Goal: Information Seeking & Learning: Learn about a topic

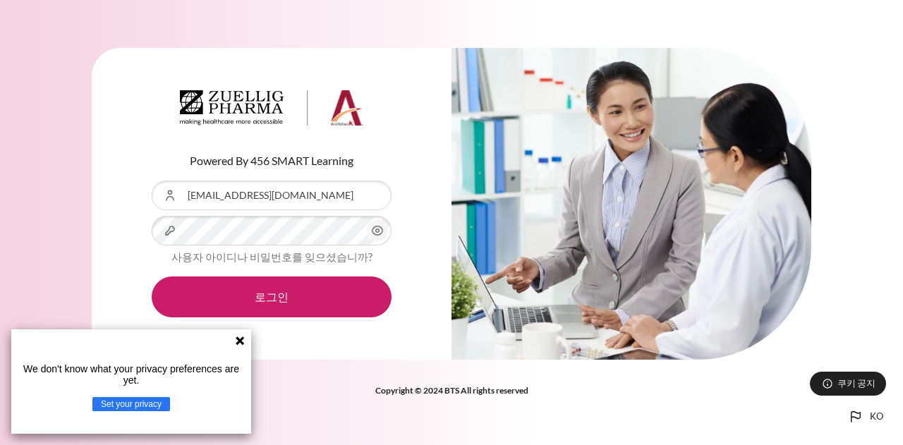
click at [234, 341] on icon at bounding box center [239, 340] width 11 height 11
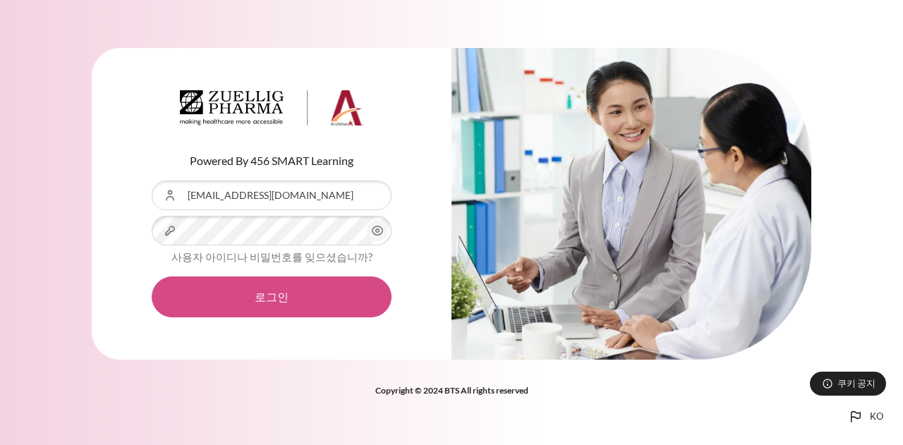
click at [267, 310] on button "로그인" at bounding box center [272, 296] width 240 height 41
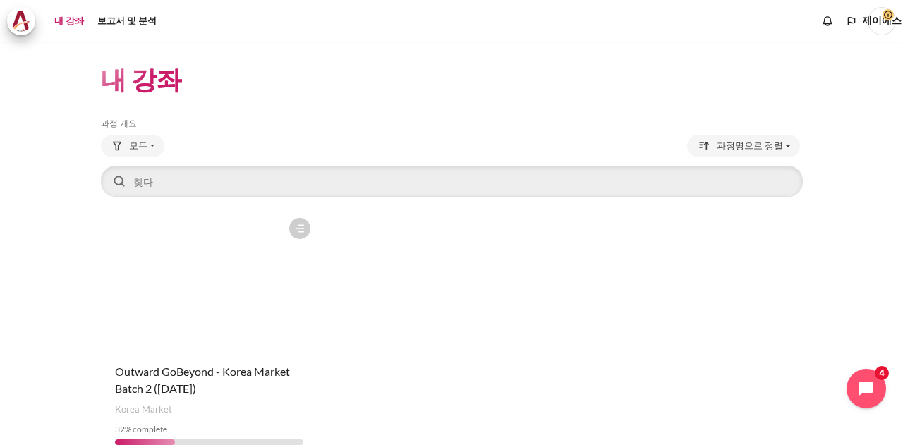
click at [202, 286] on figure "콘텐츠" at bounding box center [209, 281] width 217 height 141
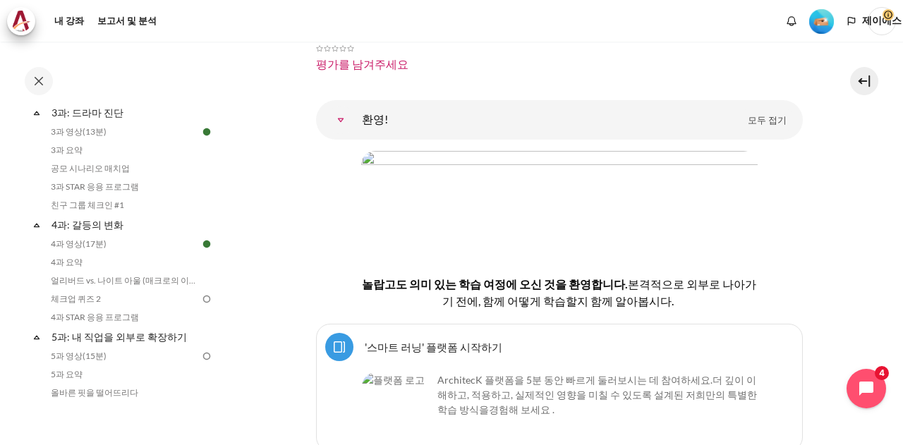
scroll to position [423, 0]
click at [87, 241] on font "4과 영상(17분)" at bounding box center [79, 241] width 56 height 11
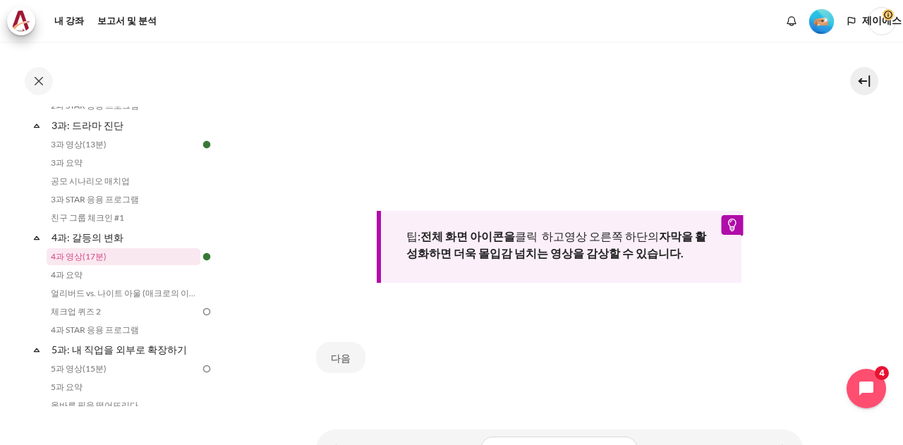
scroll to position [547, 0]
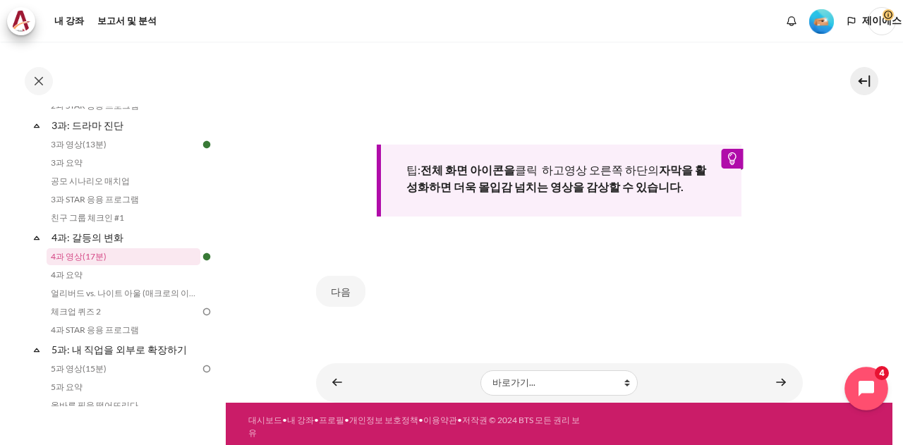
click at [868, 389] on icon "채팅 위젯 열기" at bounding box center [874, 389] width 22 height 22
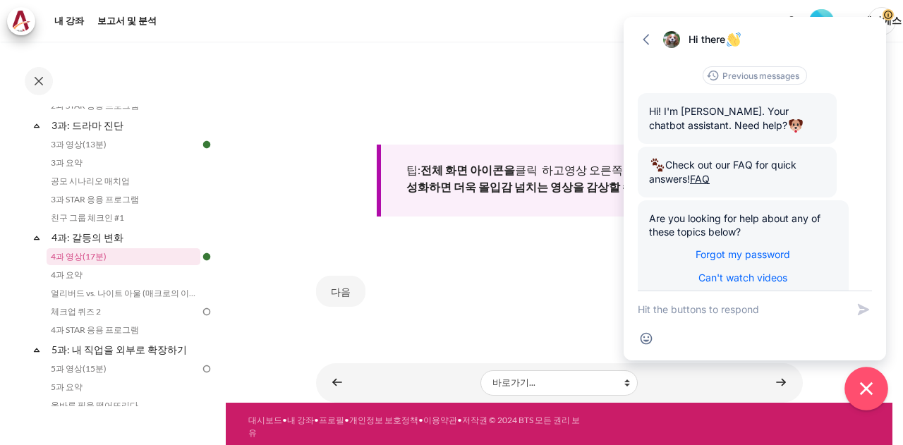
scroll to position [38, 0]
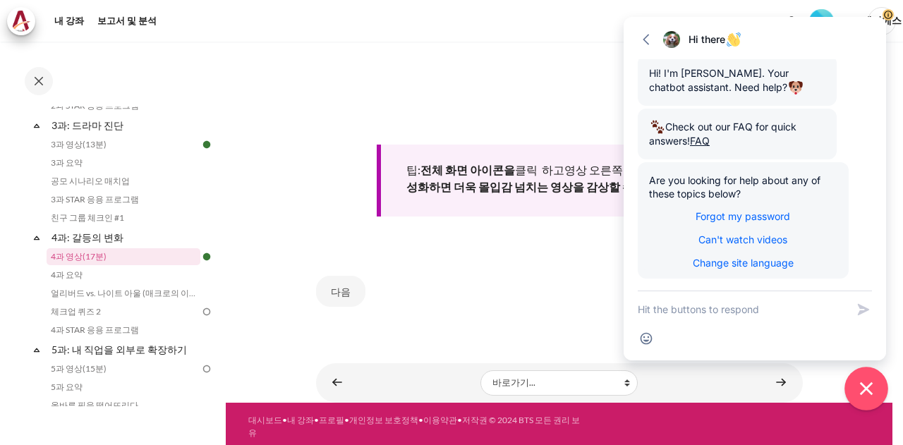
click at [864, 387] on icon "Close chat widget" at bounding box center [866, 388] width 13 height 13
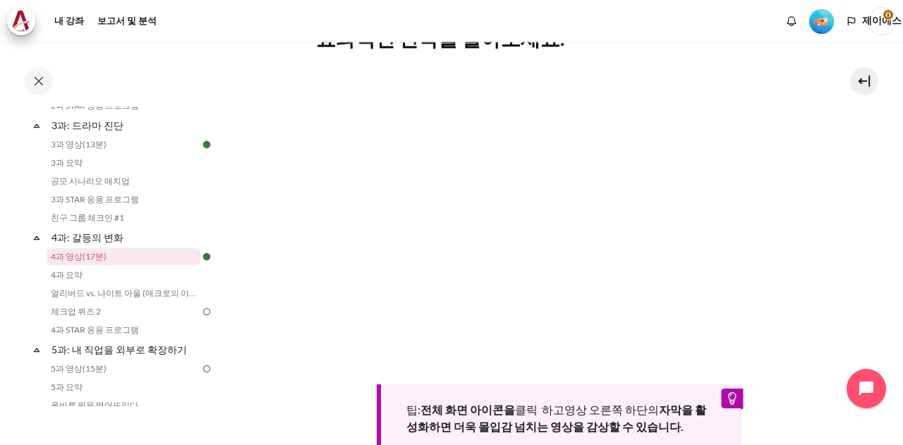
scroll to position [336, 0]
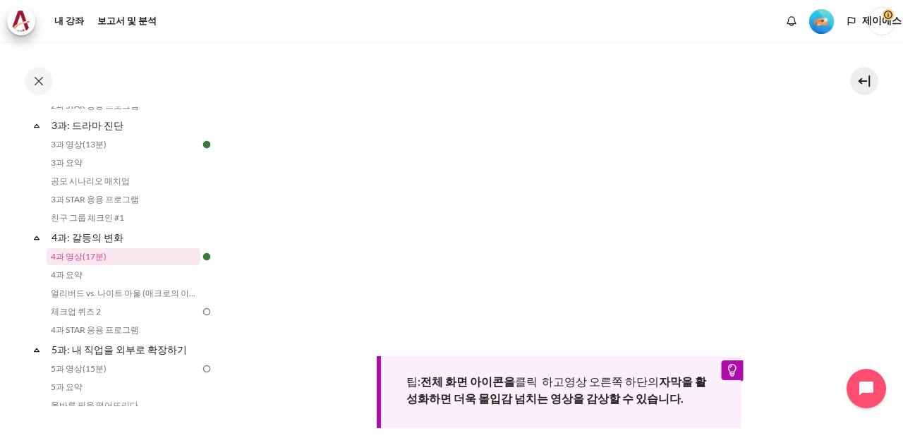
drag, startPoint x: 839, startPoint y: 147, endPoint x: 890, endPoint y: 174, distance: 57.7
click at [890, 174] on div "내 강좌 KR B2 4과: 갈등의 변화 4과 영상(17분) 4과 영상(17분) 완료:" at bounding box center [451, 243] width 903 height 403
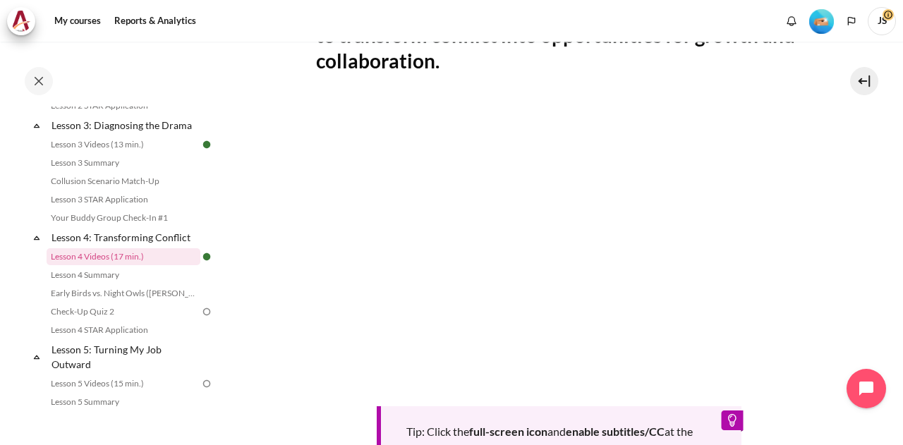
scroll to position [423, 0]
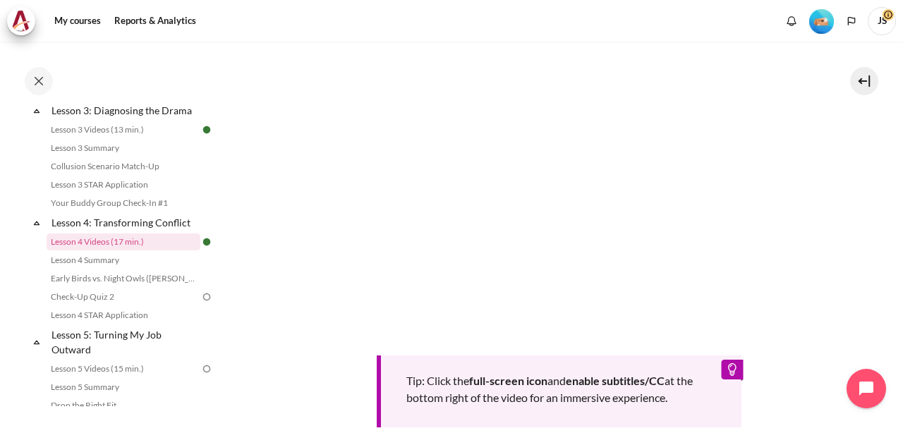
click at [829, 189] on section "My courses KR B2 Lesson 4: Transforming Conflict Lesson 4 Videos (17 min.) Less…" at bounding box center [559, 134] width 667 height 958
drag, startPoint x: 840, startPoint y: 183, endPoint x: 858, endPoint y: 191, distance: 19.3
click at [858, 191] on section "My courses KR B2 Lesson 4: Transforming Conflict Lesson 4 Videos (17 min.) Less…" at bounding box center [559, 134] width 667 height 958
click at [864, 234] on section "My courses KR B2 Lesson 4: Transforming Conflict Lesson 4 Videos (17 min.) Less…" at bounding box center [559, 134] width 667 height 958
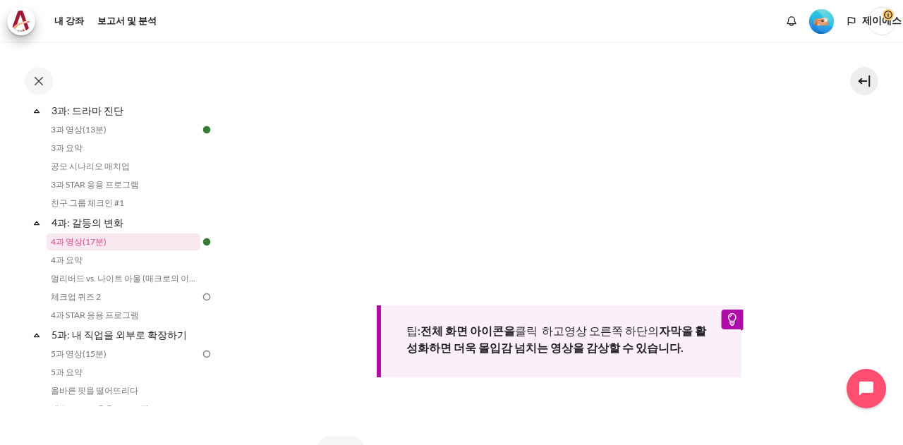
scroll to position [408, 0]
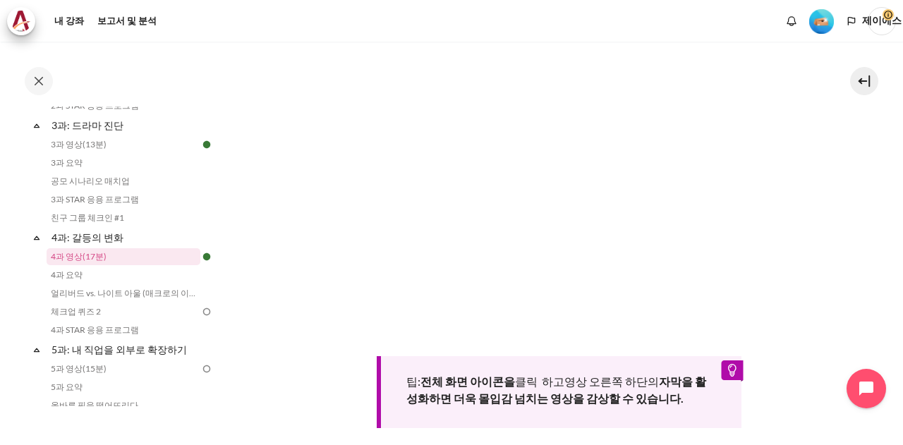
click at [849, 150] on section "내 강좌 KR B2 4과: 갈등의 변화 4과 영상(17분) 4과 영상(17분)" at bounding box center [559, 160] width 667 height 908
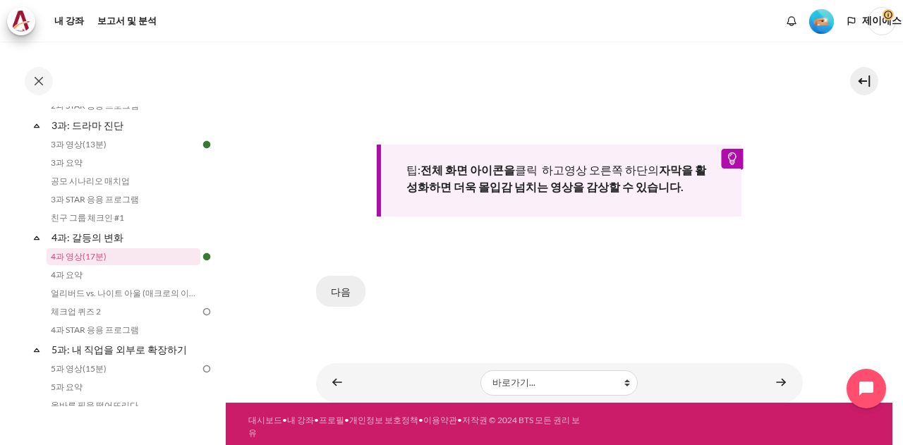
click at [322, 290] on button "다음" at bounding box center [340, 291] width 49 height 31
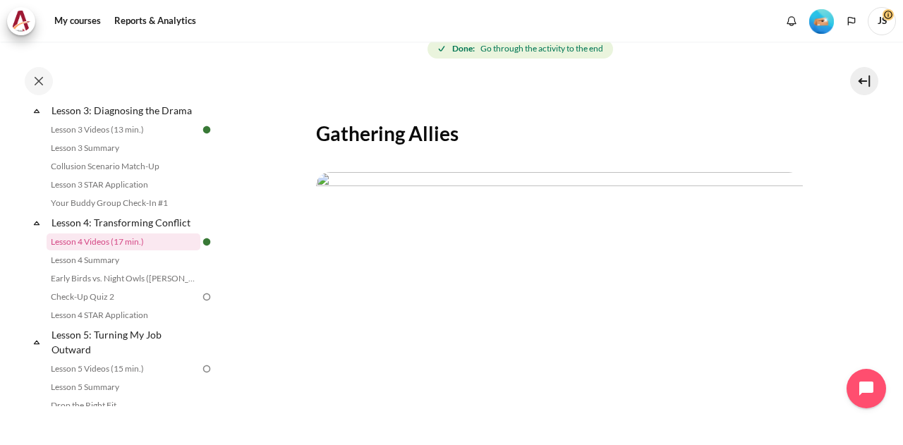
scroll to position [408, 0]
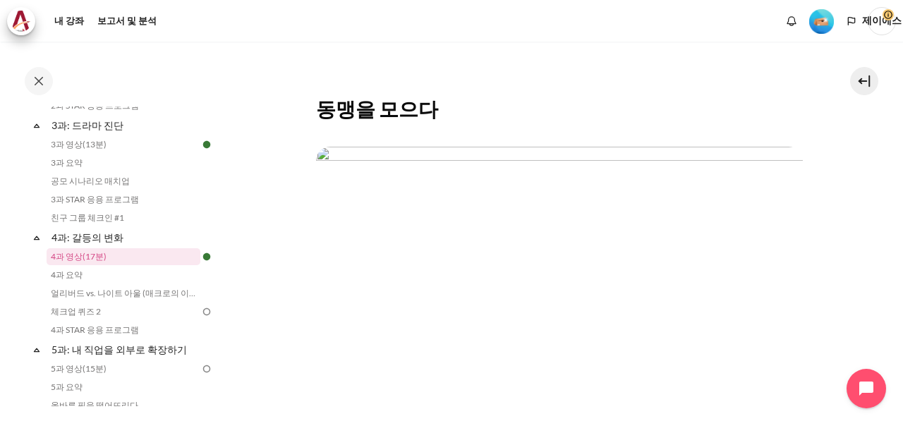
click at [773, 152] on img "콘텐츠" at bounding box center [559, 284] width 487 height 274
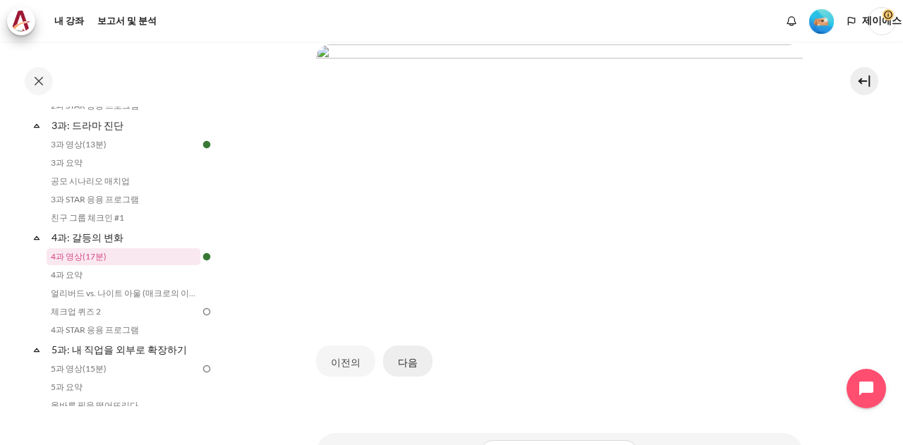
scroll to position [282, 0]
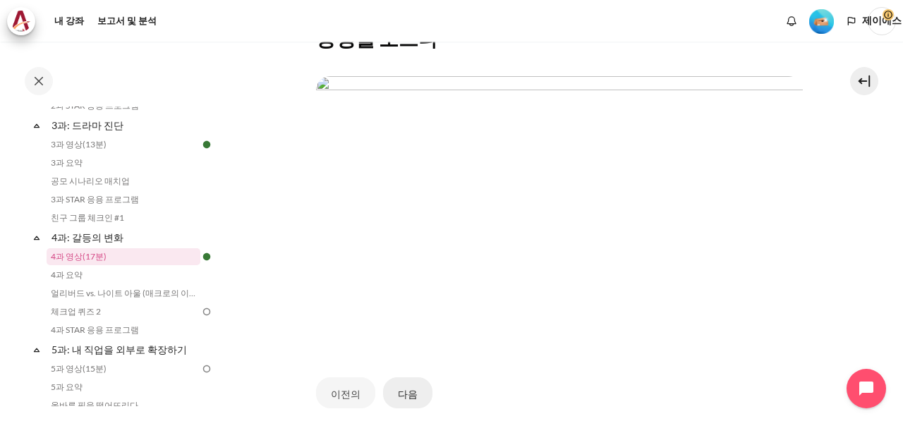
click at [414, 391] on button "다음" at bounding box center [407, 392] width 49 height 31
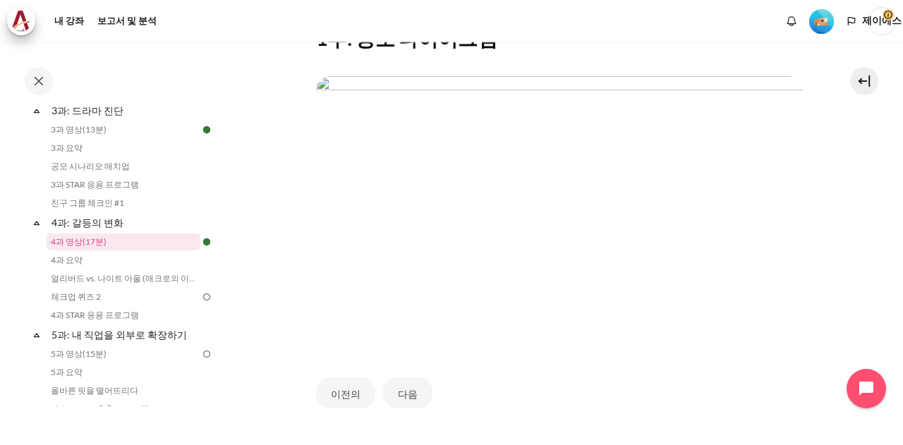
scroll to position [408, 0]
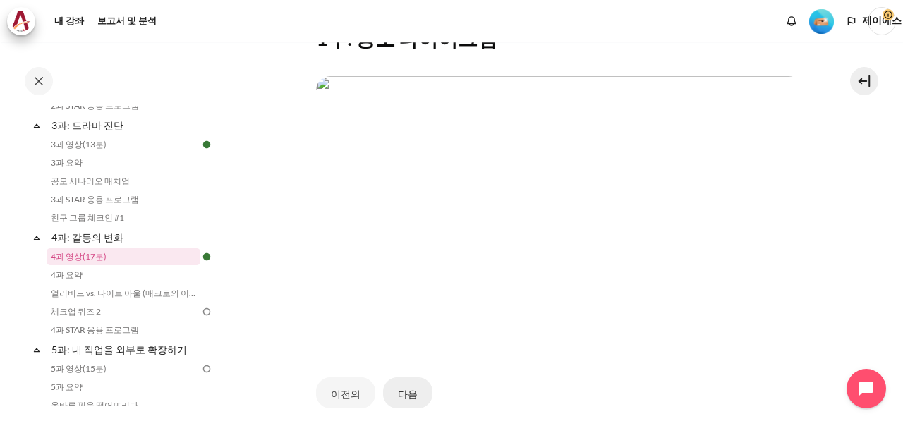
click at [417, 389] on button "다음" at bounding box center [407, 392] width 49 height 31
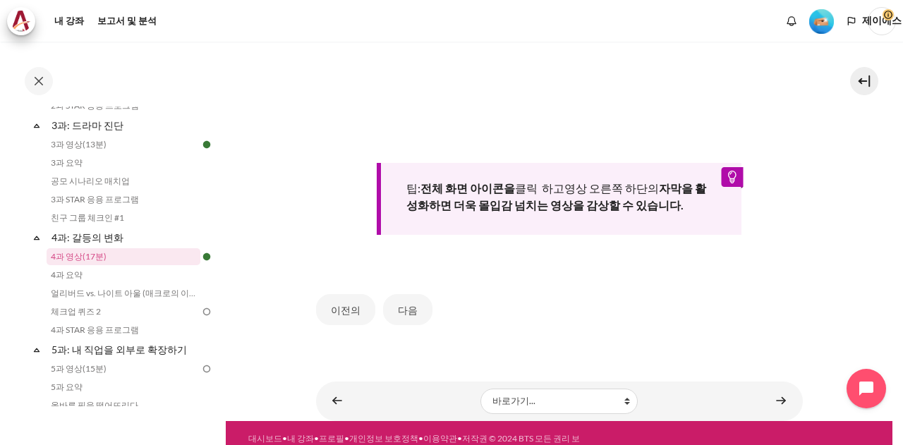
scroll to position [547, 0]
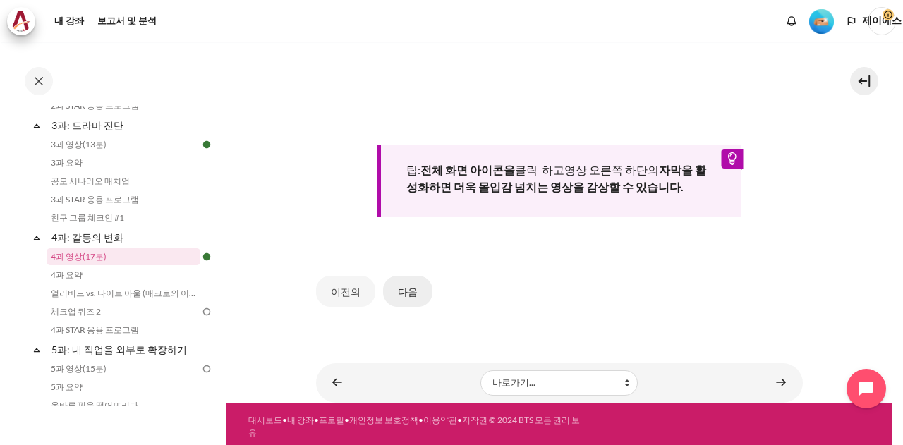
click at [413, 281] on button "다음" at bounding box center [407, 291] width 49 height 31
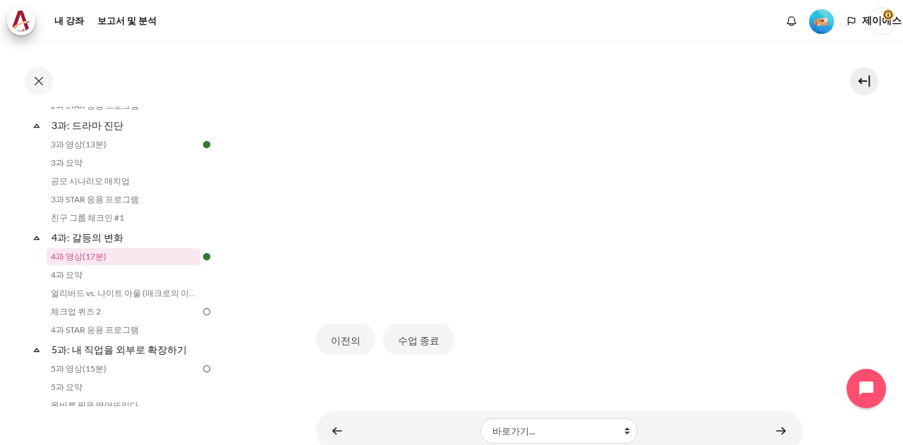
scroll to position [314, 0]
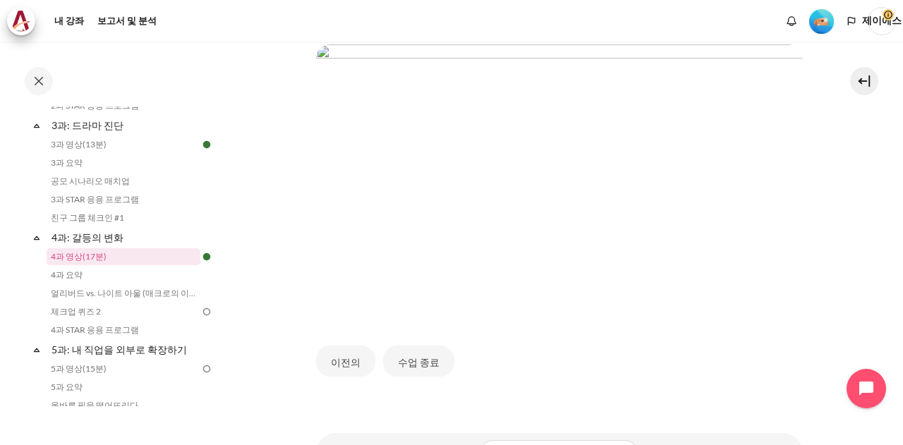
click at [335, 69] on img "콘텐츠" at bounding box center [559, 181] width 487 height 274
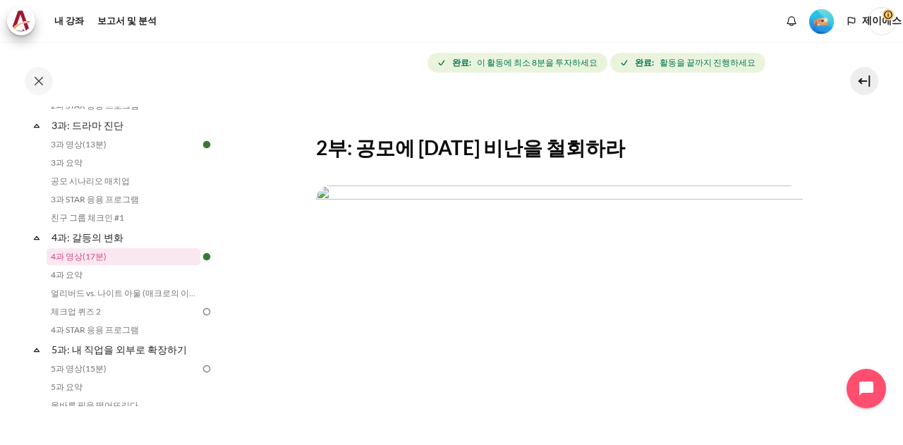
scroll to position [423, 0]
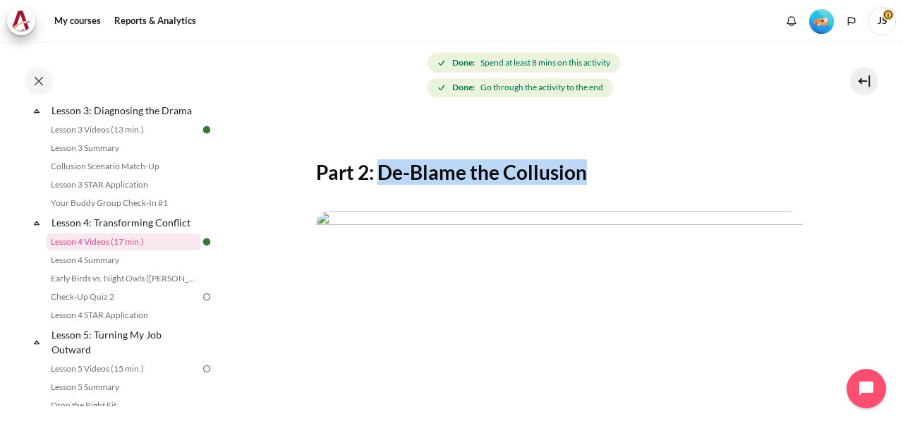
drag, startPoint x: 381, startPoint y: 174, endPoint x: 584, endPoint y: 171, distance: 203.2
click at [584, 171] on h2 "Part 2: De-Blame the Collusion" at bounding box center [559, 171] width 487 height 25
copy h2 "De-Blame the Collusion"
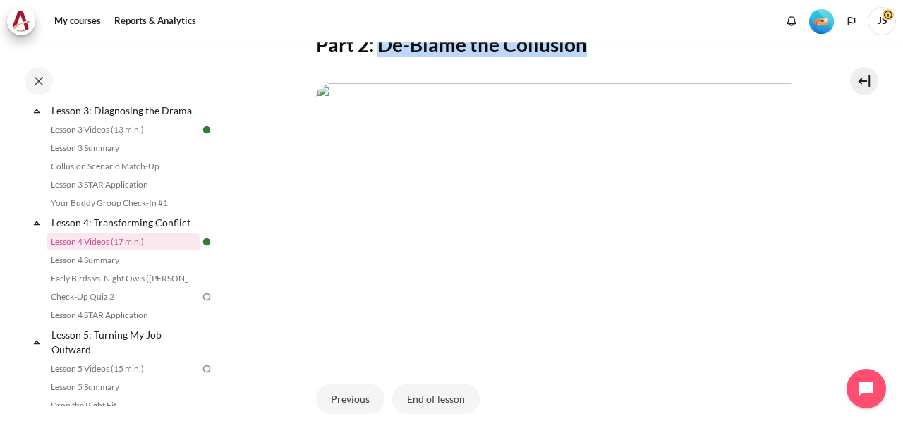
scroll to position [314, 0]
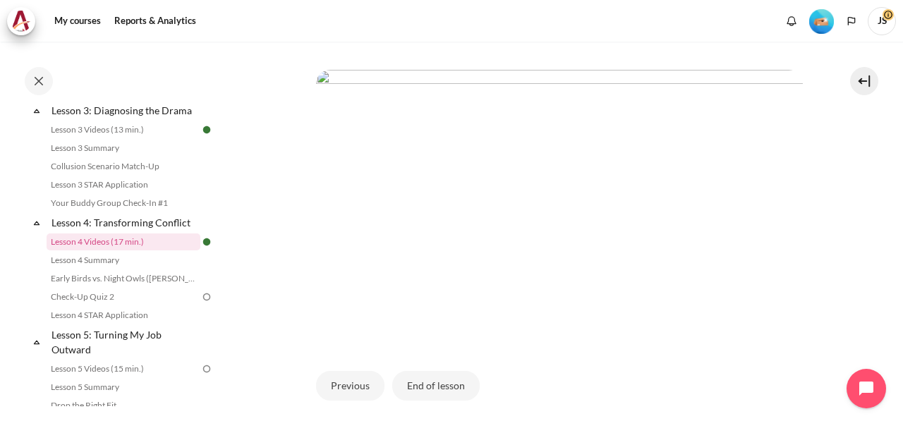
click at [695, 359] on div "Previous End of lesson" at bounding box center [559, 386] width 487 height 58
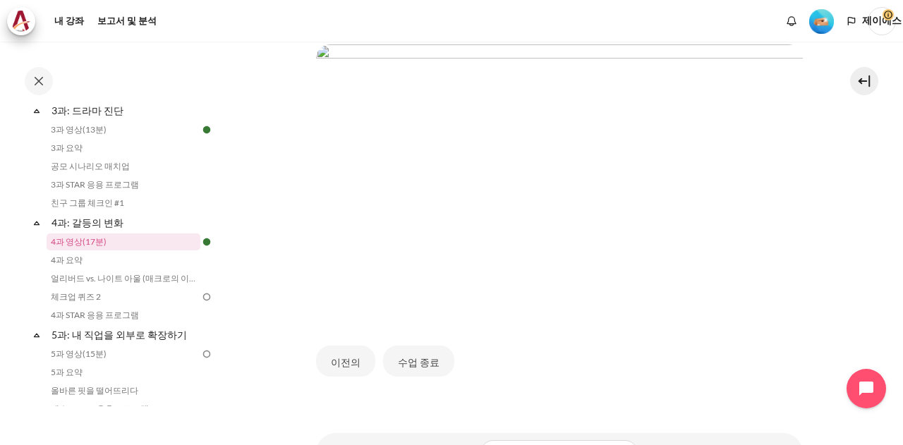
scroll to position [408, 0]
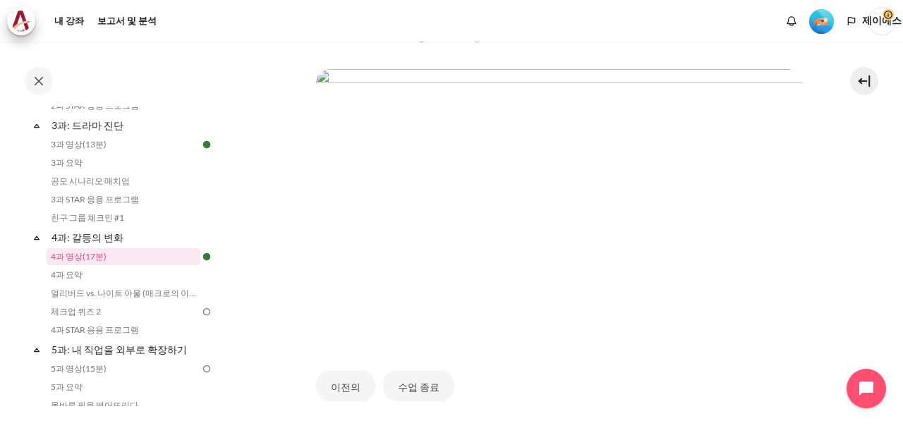
click at [859, 162] on section "내 강좌 KR B2 4과: 갈등의 변화 4과 영상(17분) 4과 영상(17분)" at bounding box center [559, 124] width 667 height 745
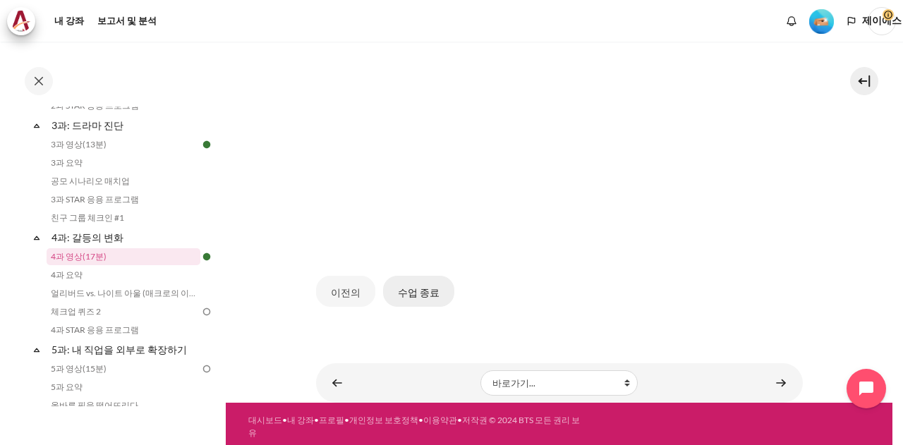
click at [425, 276] on button "수업 종료" at bounding box center [418, 291] width 71 height 31
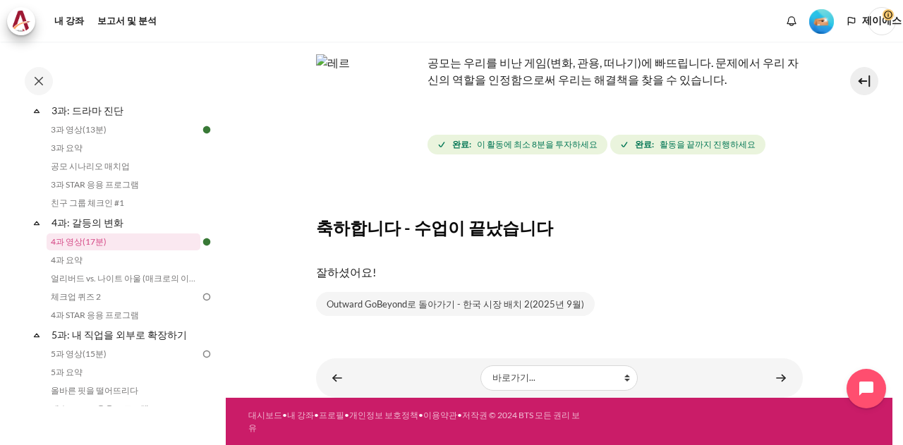
scroll to position [408, 0]
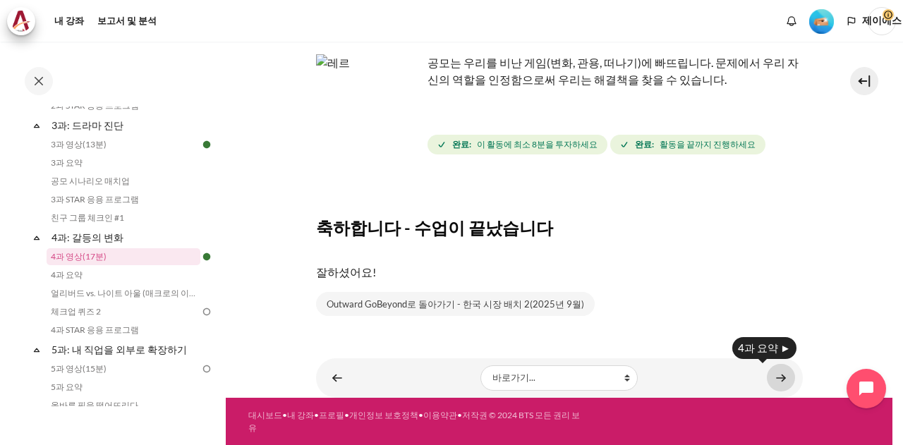
click at [777, 383] on link "콘텐츠" at bounding box center [781, 378] width 28 height 28
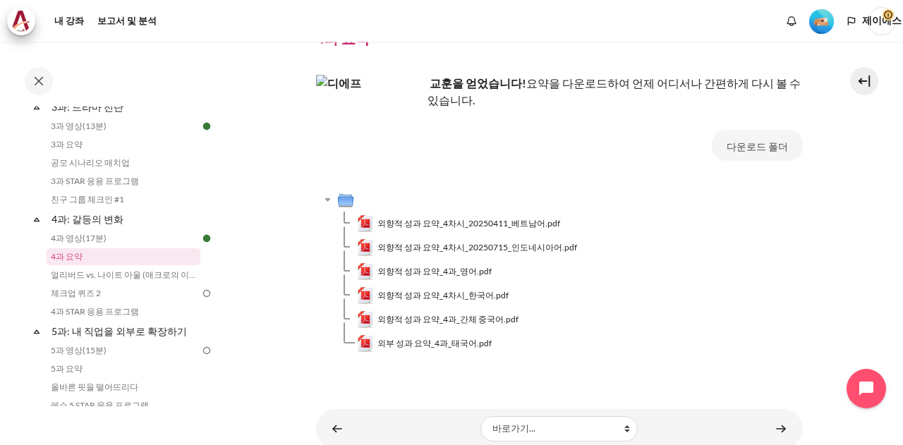
scroll to position [441, 0]
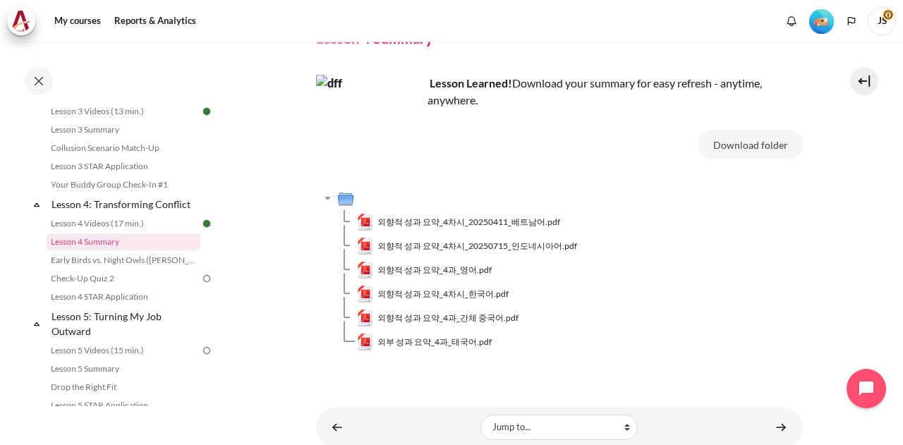
click at [643, 344] on td "외부 성과 요약_4과_태국어.pdf" at bounding box center [580, 342] width 446 height 24
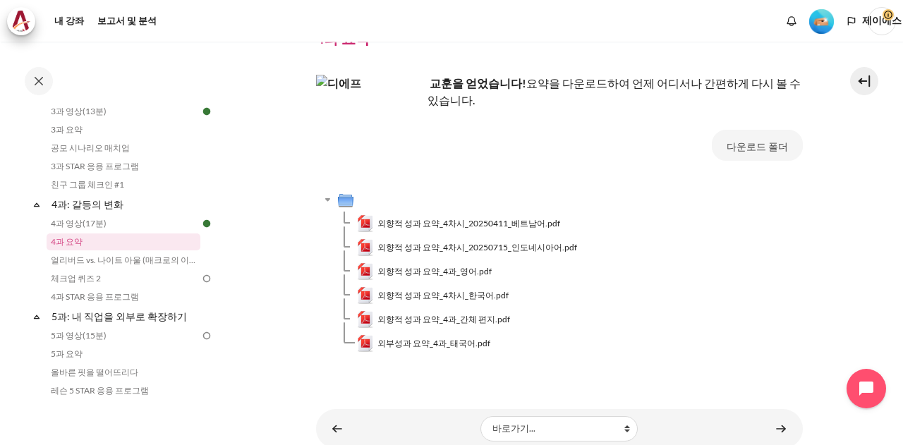
scroll to position [426, 0]
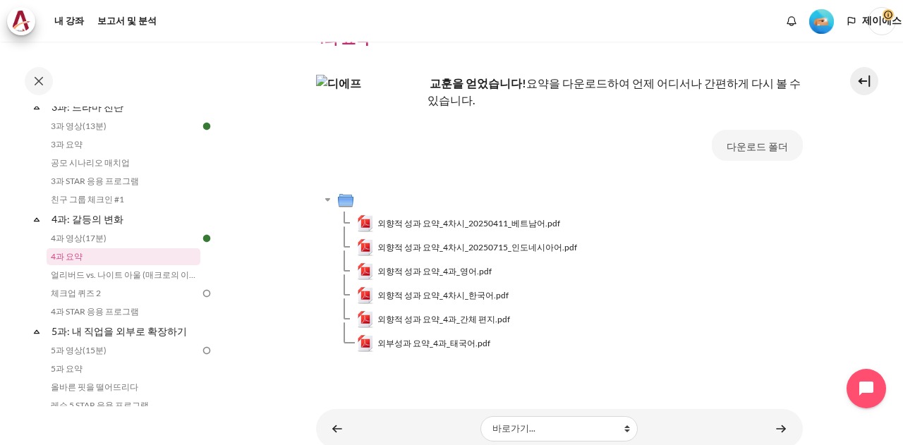
click at [725, 279] on td "외향적 성과 요약_4과_영어.pdf" at bounding box center [580, 272] width 446 height 24
click at [471, 293] on font "외향적 성과 요약_4차시_한국어.pdf" at bounding box center [442, 295] width 131 height 11
click at [828, 166] on section "내 강좌 KR B2 4과: 갈등의 변화 4과 요약 4과 요약" at bounding box center [559, 210] width 667 height 478
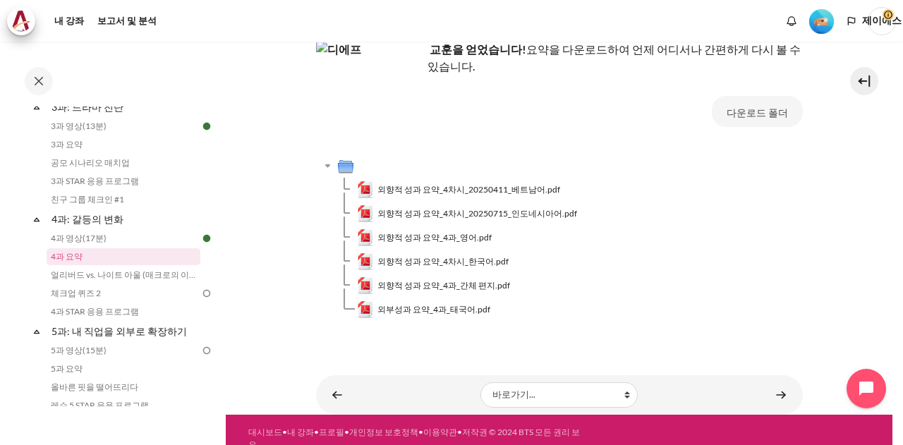
scroll to position [121, 0]
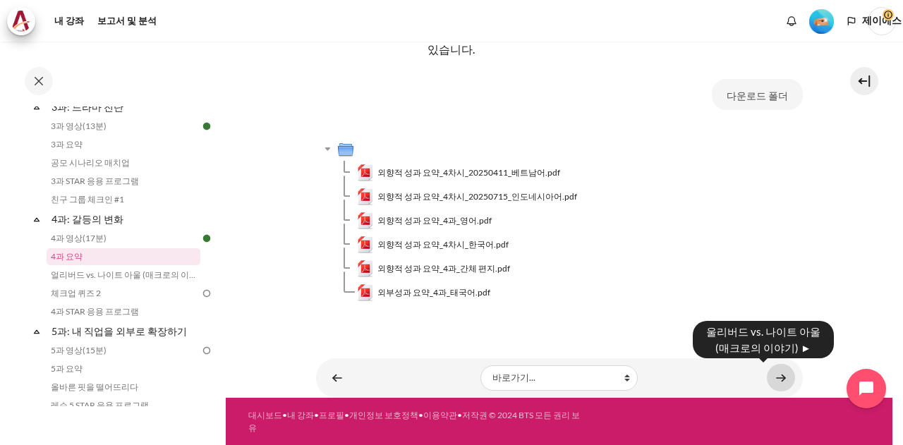
click at [770, 377] on link "콘텐츠" at bounding box center [781, 378] width 28 height 28
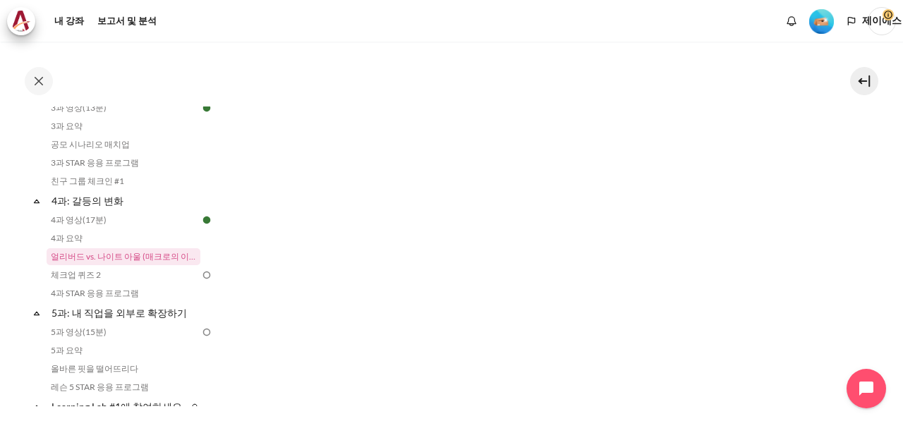
scroll to position [184, 0]
click at [865, 200] on section "내 강좌 KR B2 4과: 갈등의 변화 얼리버드 vs. 나이트 아울 (매크로의 이야기) 얼리버드 vs. 나이트 아울 (매크로의 이야기)" at bounding box center [559, 414] width 667 height 1113
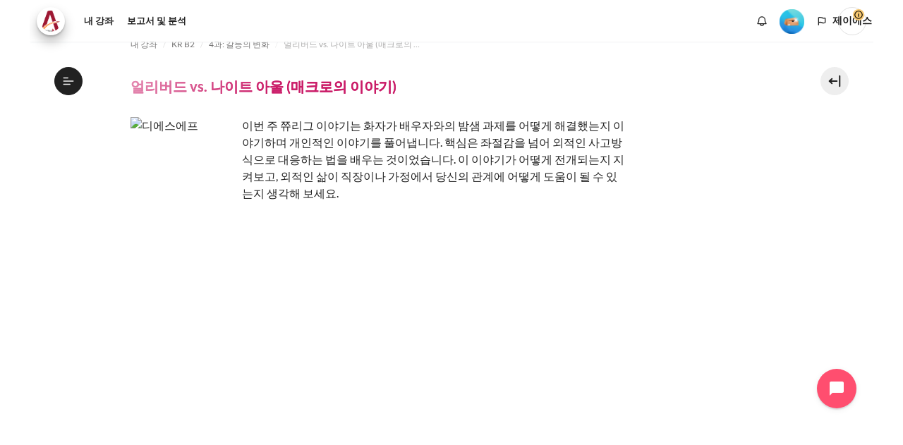
scroll to position [444, 0]
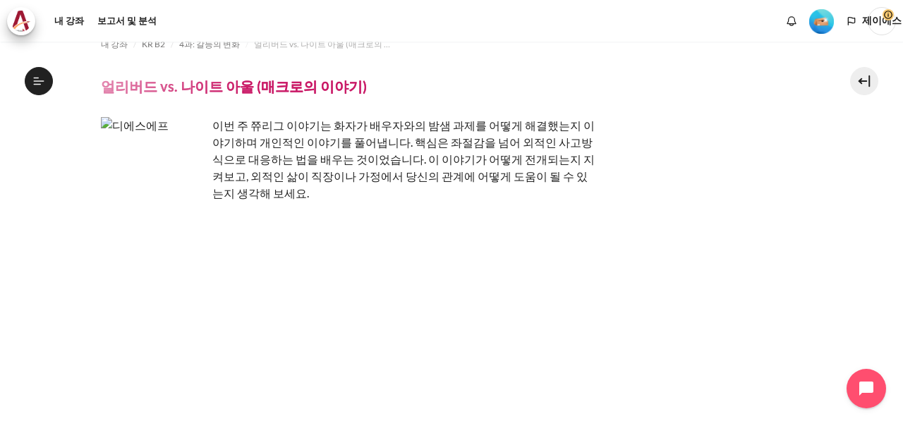
drag, startPoint x: 782, startPoint y: 236, endPoint x: 786, endPoint y: 139, distance: 97.4
click at [786, 139] on div "이번 주 쮸리그 이야기는 화자가 배우자와의 밤샘 과제를 어떻게 해결했는지 이야기하며 개인적인 이야기를 풀어냅니다. 핵심은 좌절감을 넘어 외적인…" at bounding box center [452, 159] width 702 height 85
click at [40, 81] on icon at bounding box center [39, 80] width 11 height 1
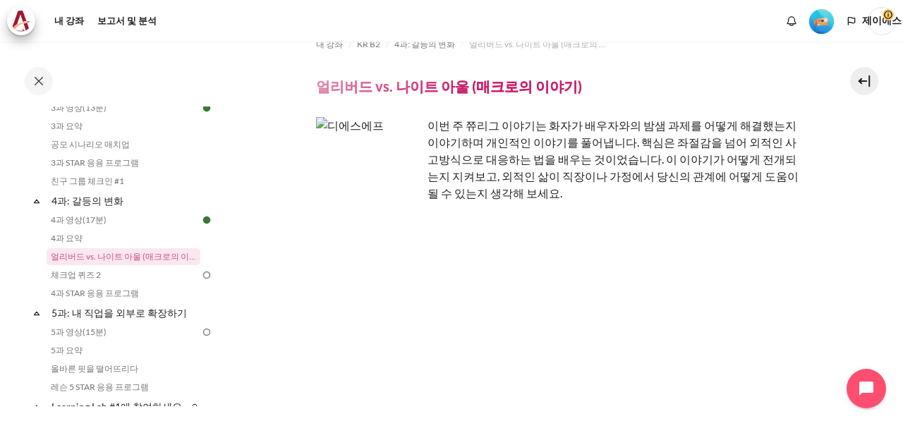
drag, startPoint x: 852, startPoint y: 187, endPoint x: 794, endPoint y: 103, distance: 101.9
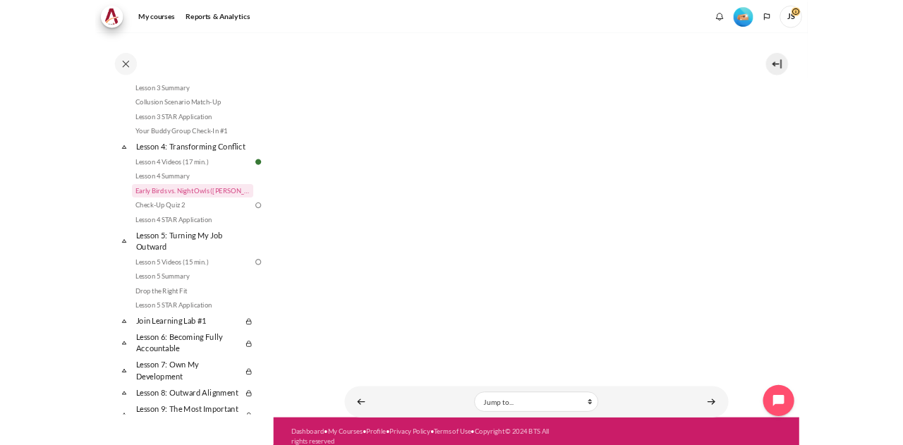
scroll to position [607, 0]
